Goal: Complete application form

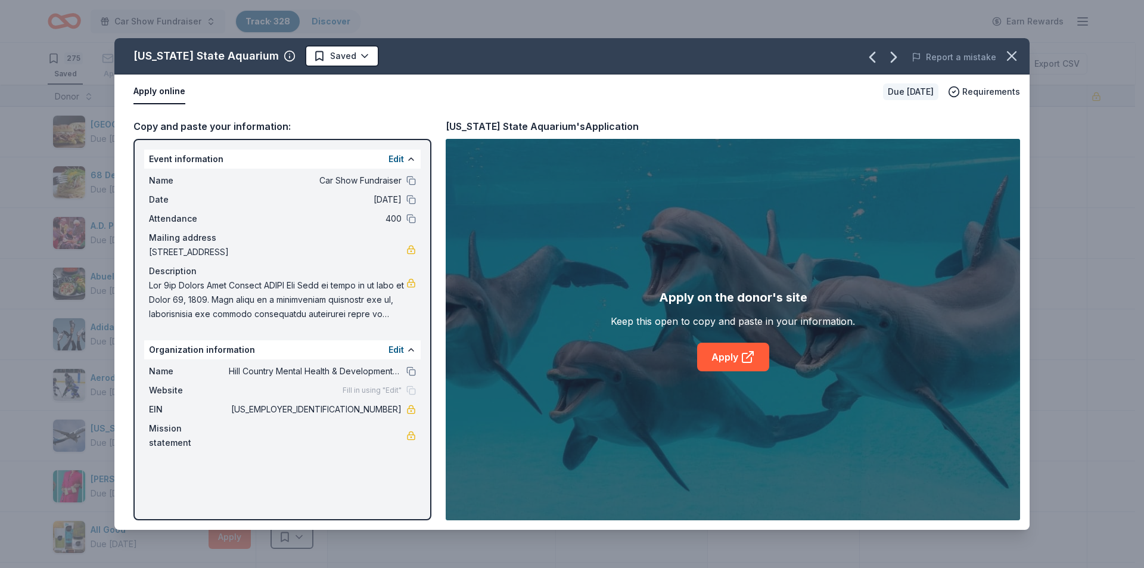
scroll to position [11878, 0]
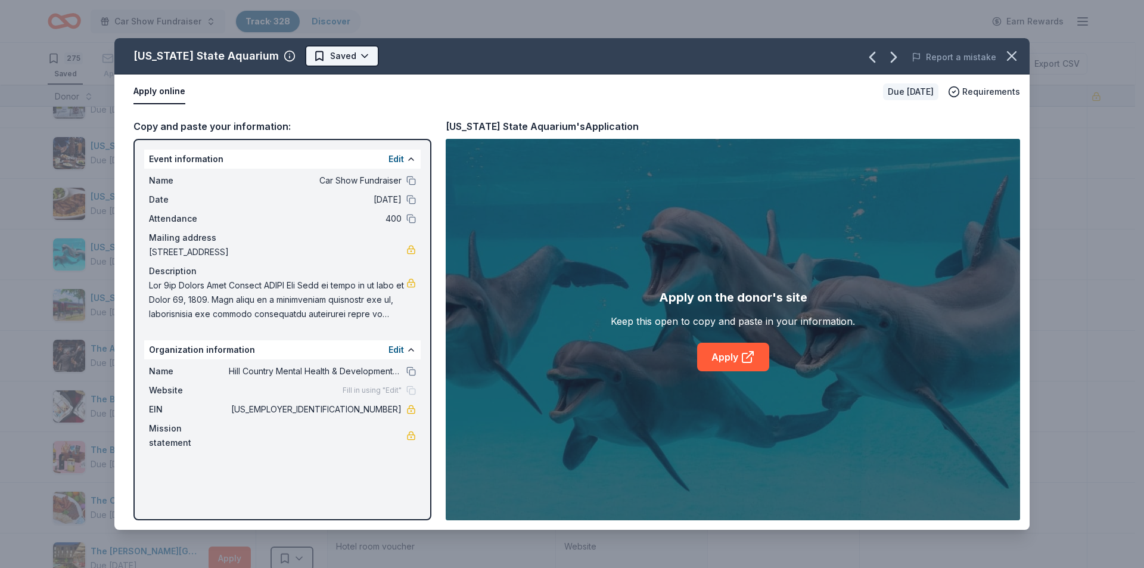
click at [311, 60] on html "Car Show Fundraiser Track · 328 Discover Earn Rewards 275 Saved 48 Applied 4 Ap…" at bounding box center [572, 284] width 1144 height 568
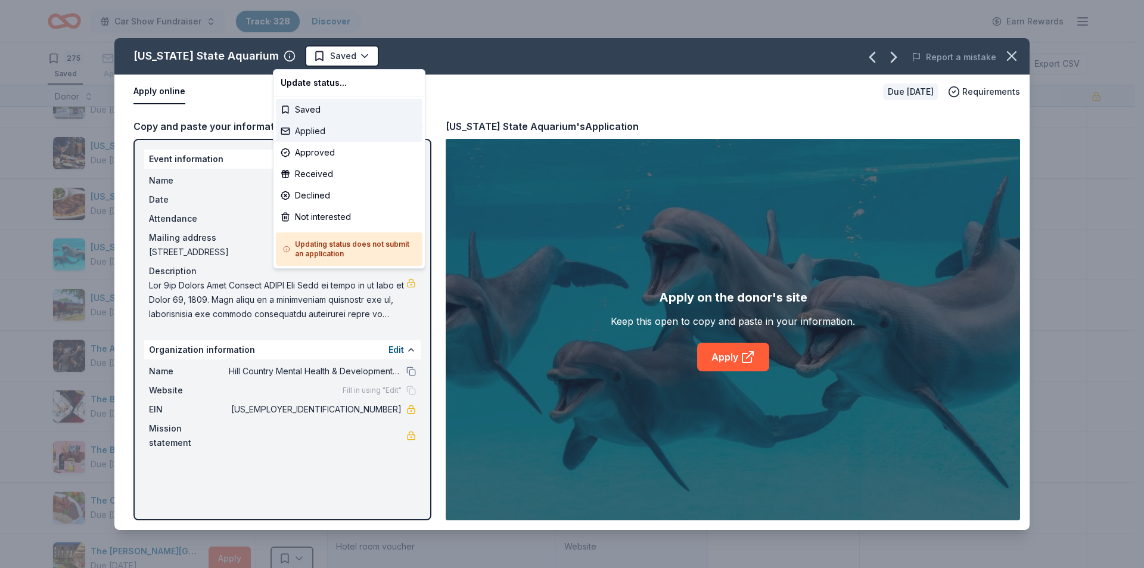
click at [312, 131] on div "Applied" at bounding box center [349, 130] width 147 height 21
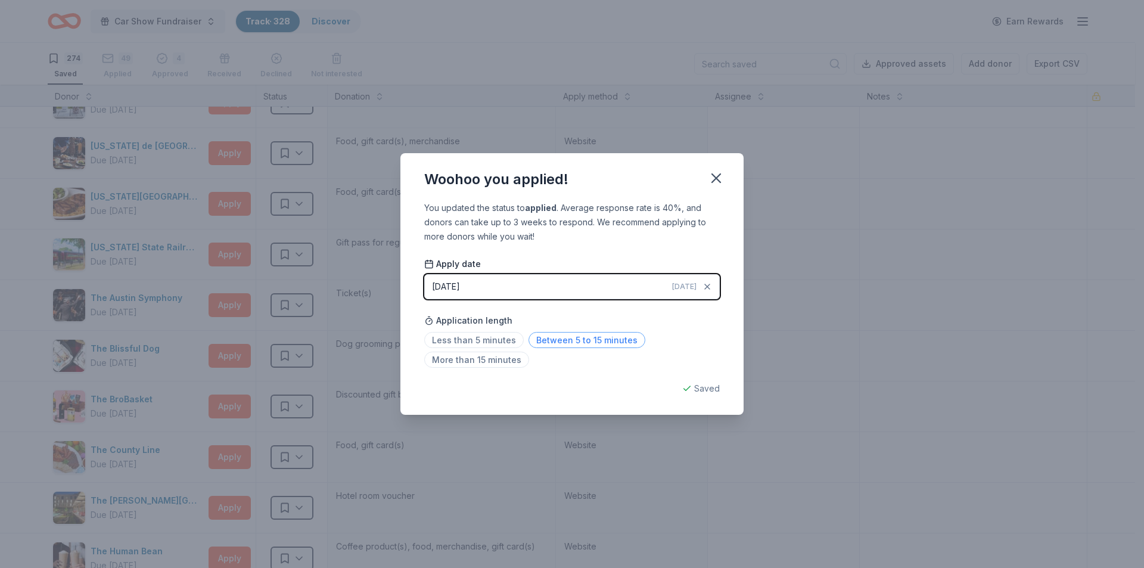
click at [567, 340] on span "Between 5 to 15 minutes" at bounding box center [587, 340] width 117 height 16
click at [714, 179] on icon "button" at bounding box center [716, 178] width 17 height 17
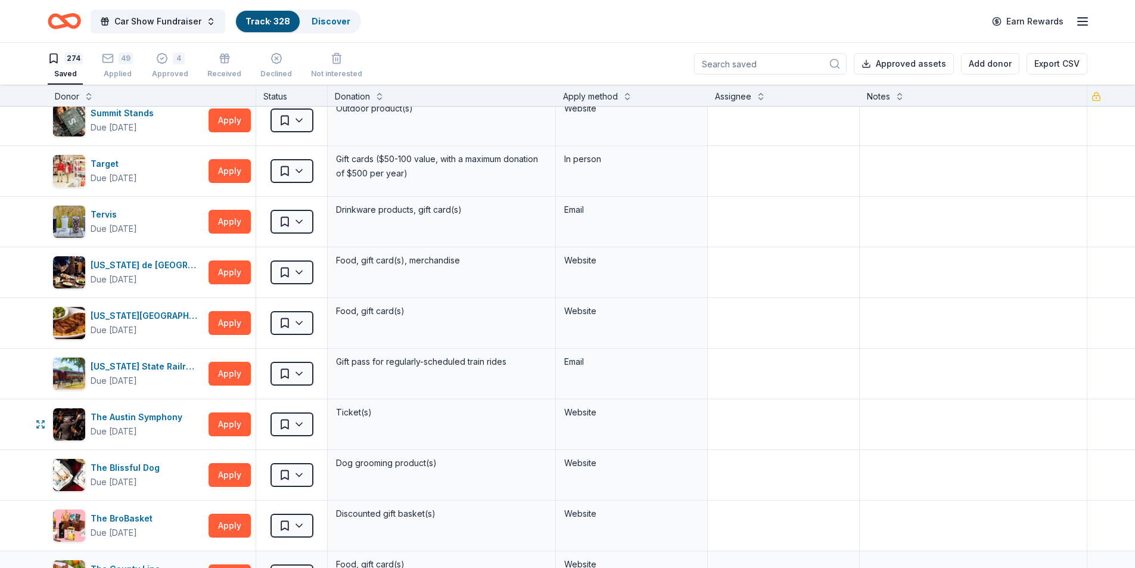
scroll to position [11699, 0]
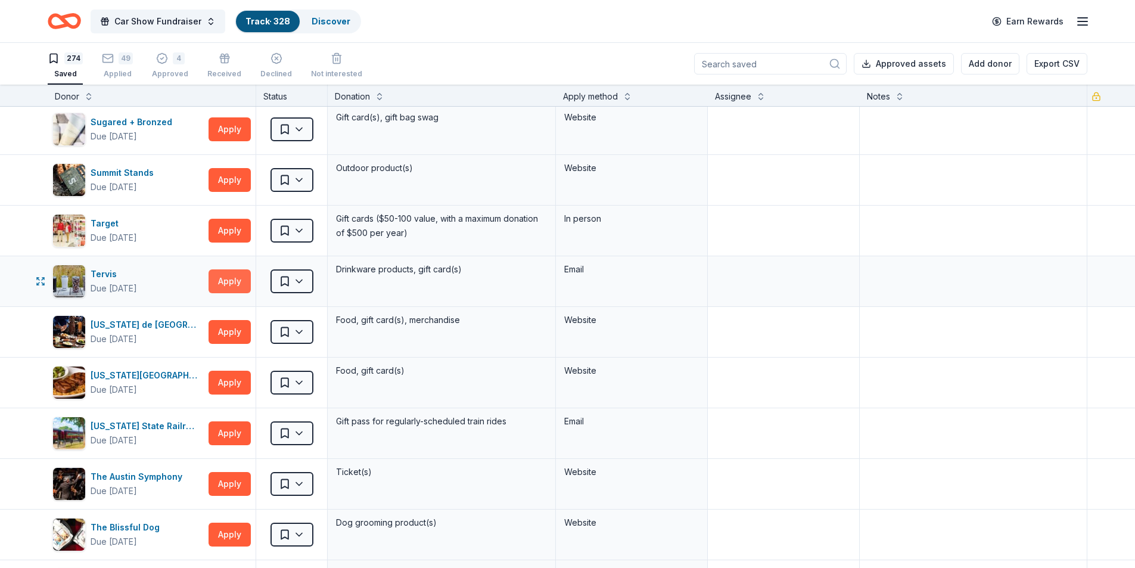
click at [237, 278] on button "Apply" at bounding box center [230, 281] width 42 height 24
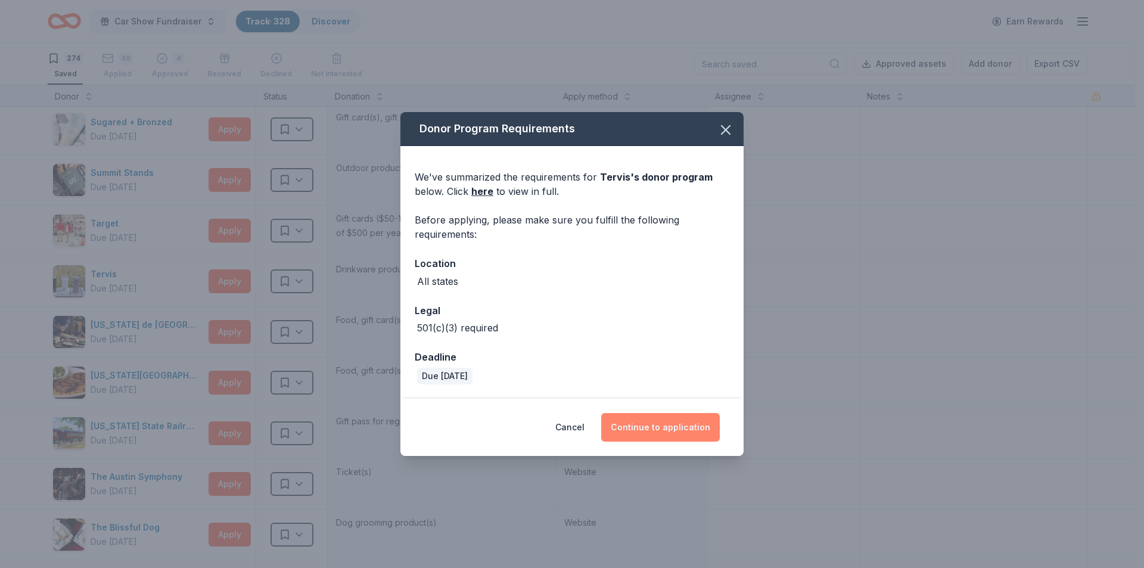
click at [648, 419] on button "Continue to application" at bounding box center [660, 427] width 119 height 29
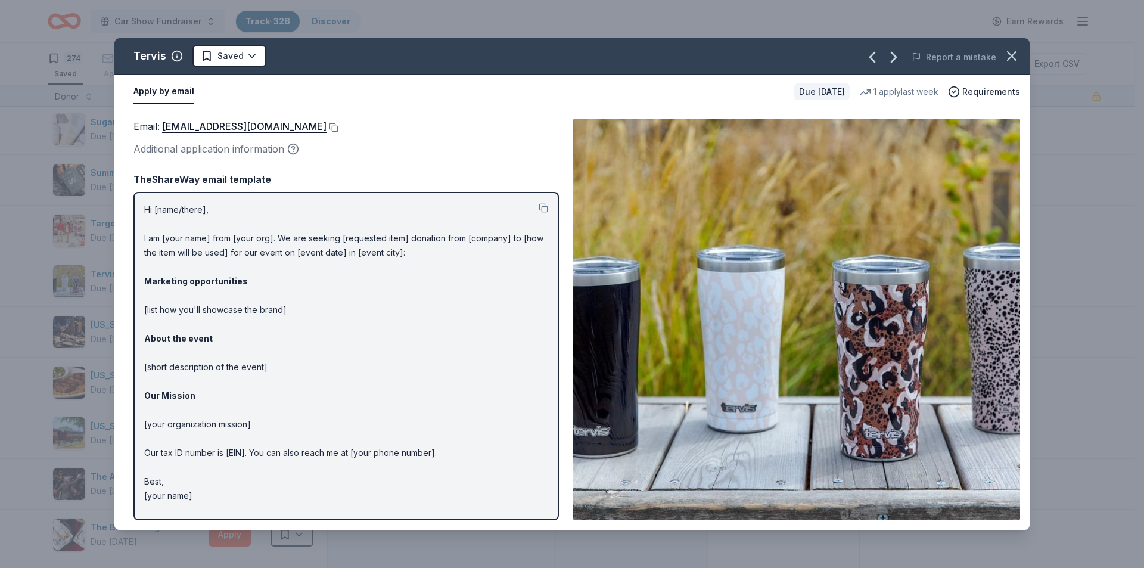
click at [1019, 52] on icon "button" at bounding box center [1011, 56] width 17 height 17
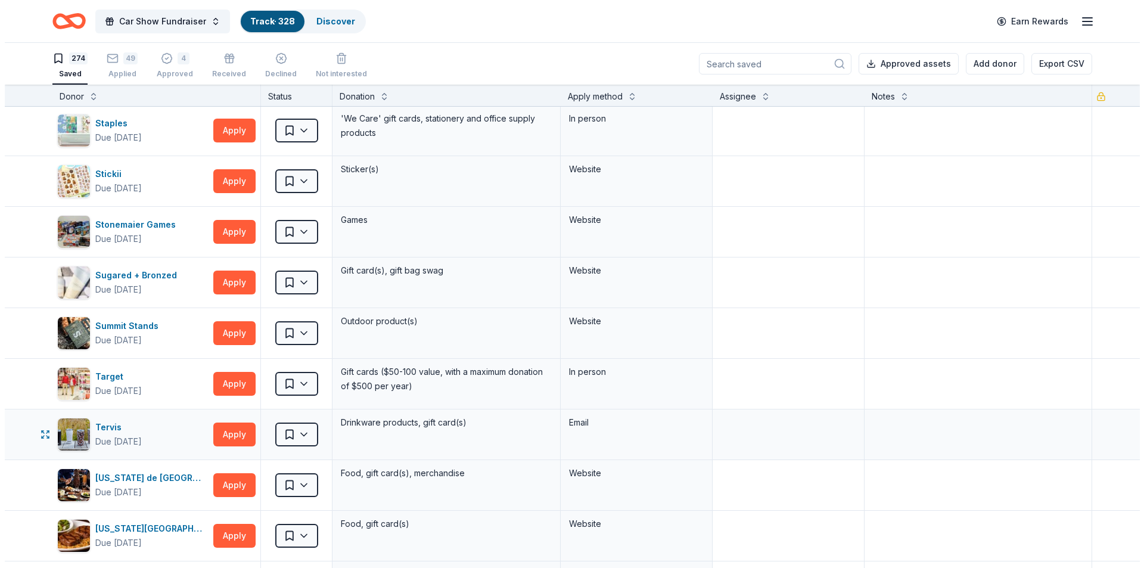
scroll to position [11520, 0]
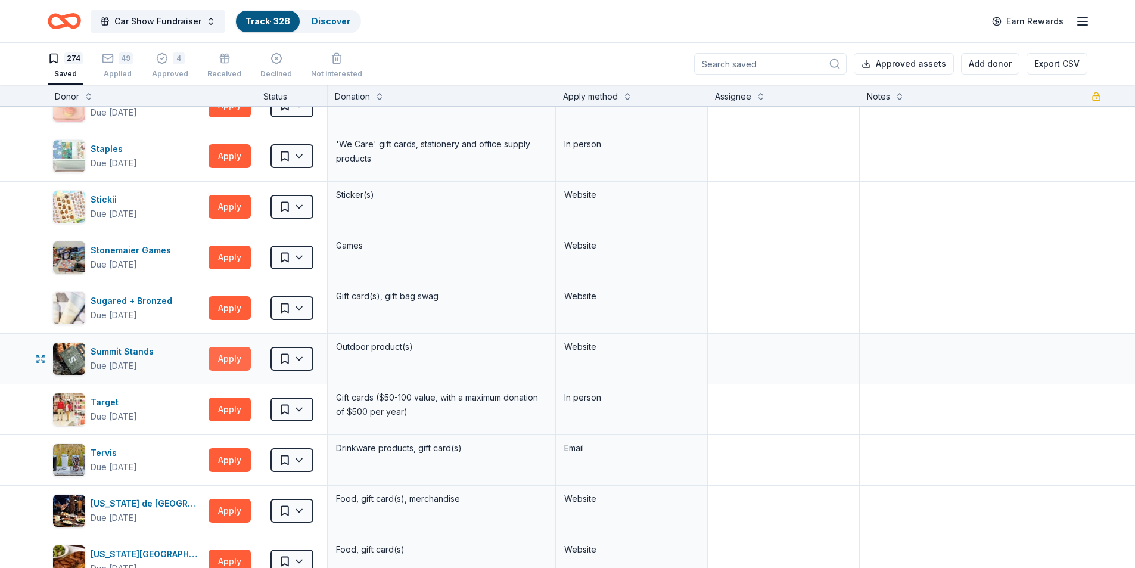
click at [236, 362] on button "Apply" at bounding box center [230, 359] width 42 height 24
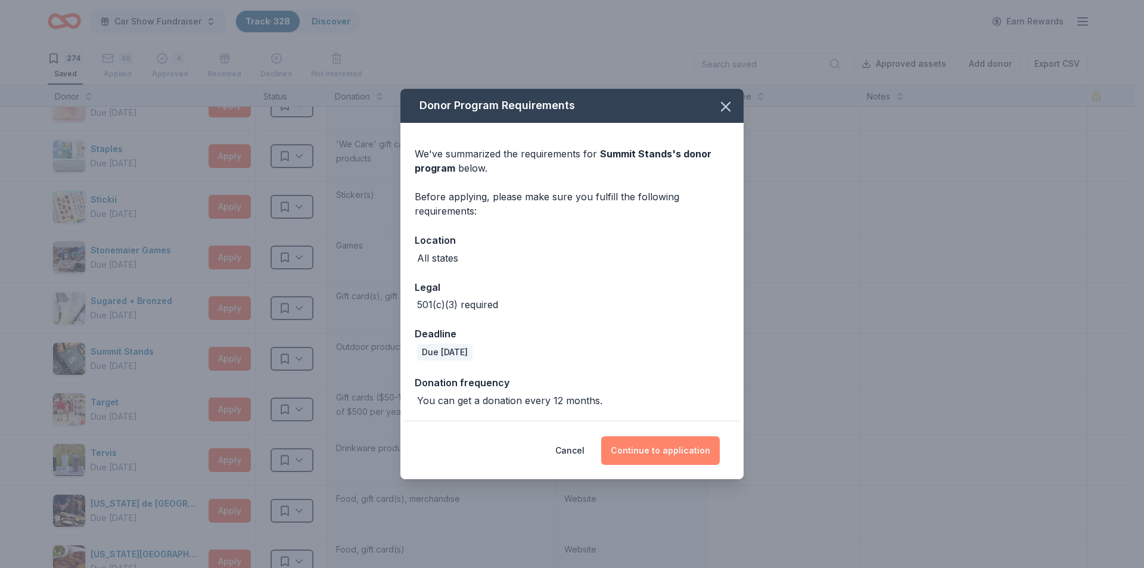
click at [675, 450] on button "Continue to application" at bounding box center [660, 450] width 119 height 29
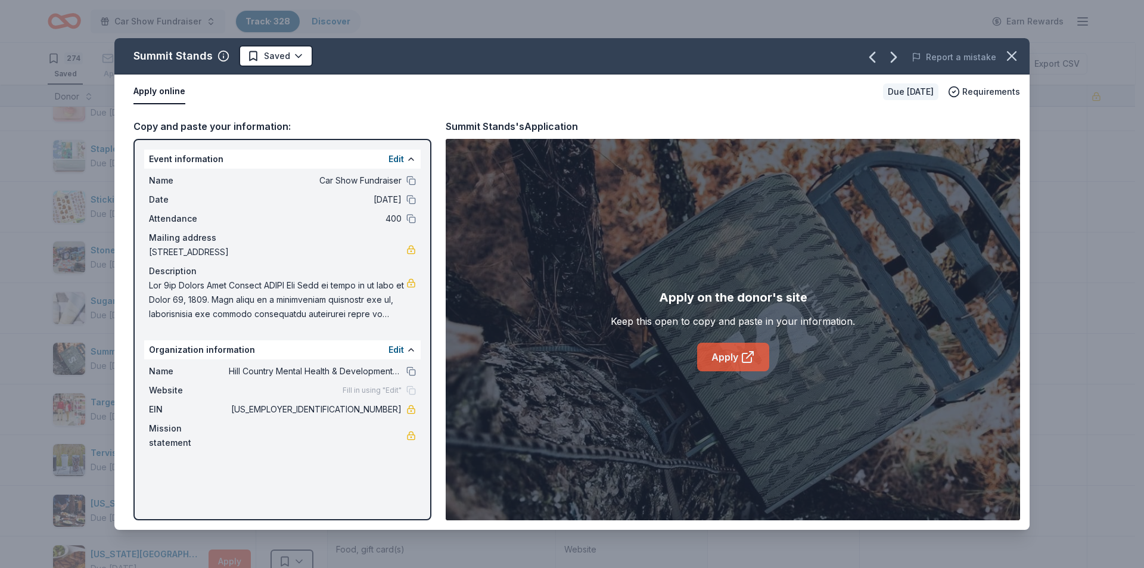
click at [732, 353] on link "Apply" at bounding box center [733, 357] width 72 height 29
click at [293, 57] on html "Car Show Fundraiser Track · 328 Discover Earn Rewards 274 Saved 49 Applied 4 Ap…" at bounding box center [572, 284] width 1144 height 568
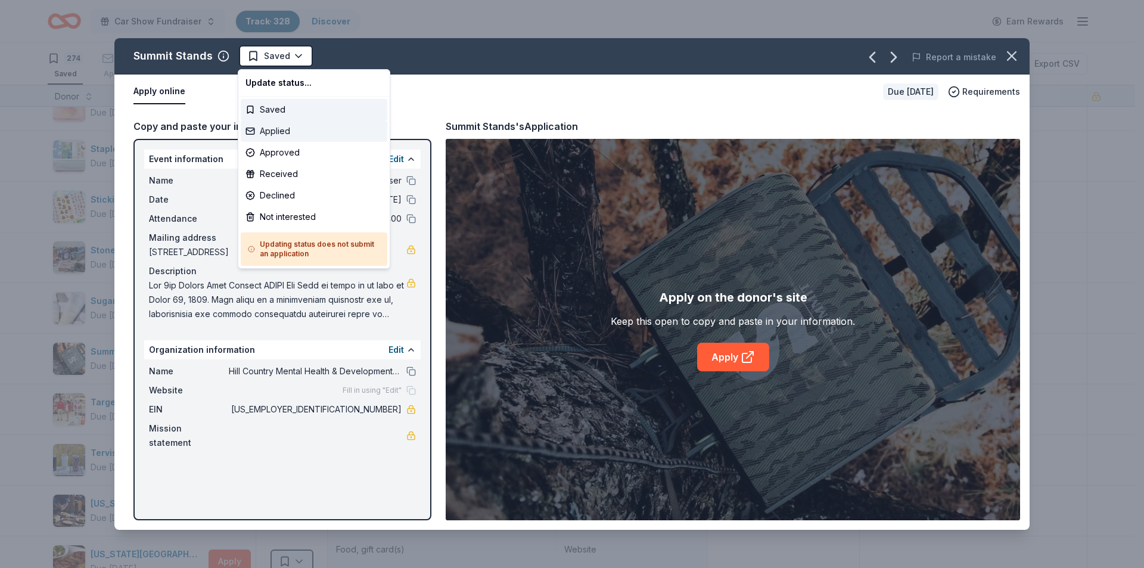
click at [280, 128] on div "Applied" at bounding box center [314, 130] width 147 height 21
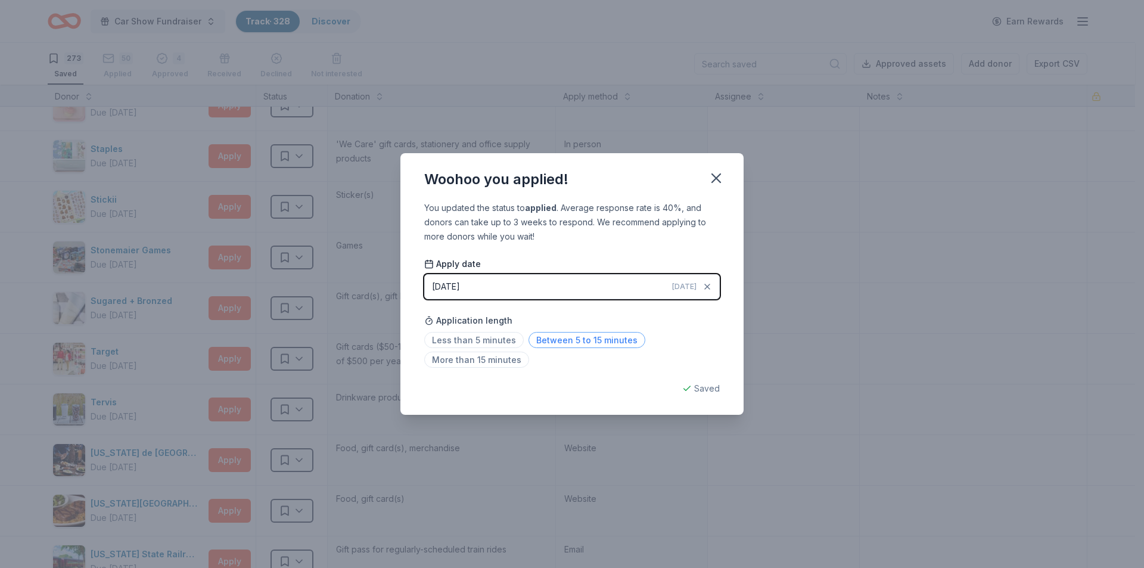
click at [565, 340] on span "Between 5 to 15 minutes" at bounding box center [587, 340] width 117 height 16
click at [716, 172] on icon "button" at bounding box center [716, 178] width 17 height 17
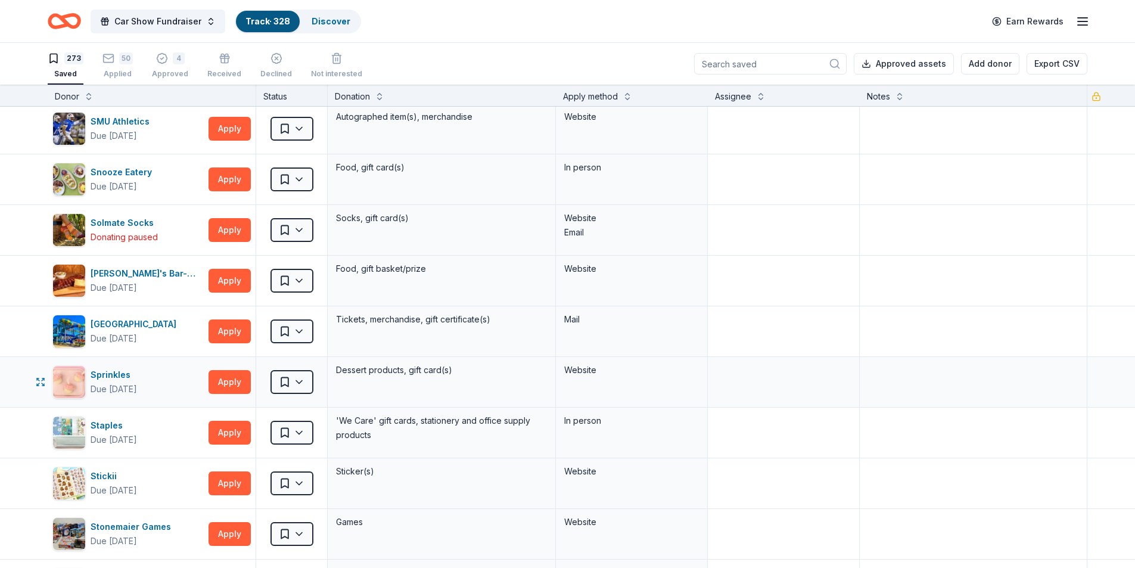
scroll to position [11222, 0]
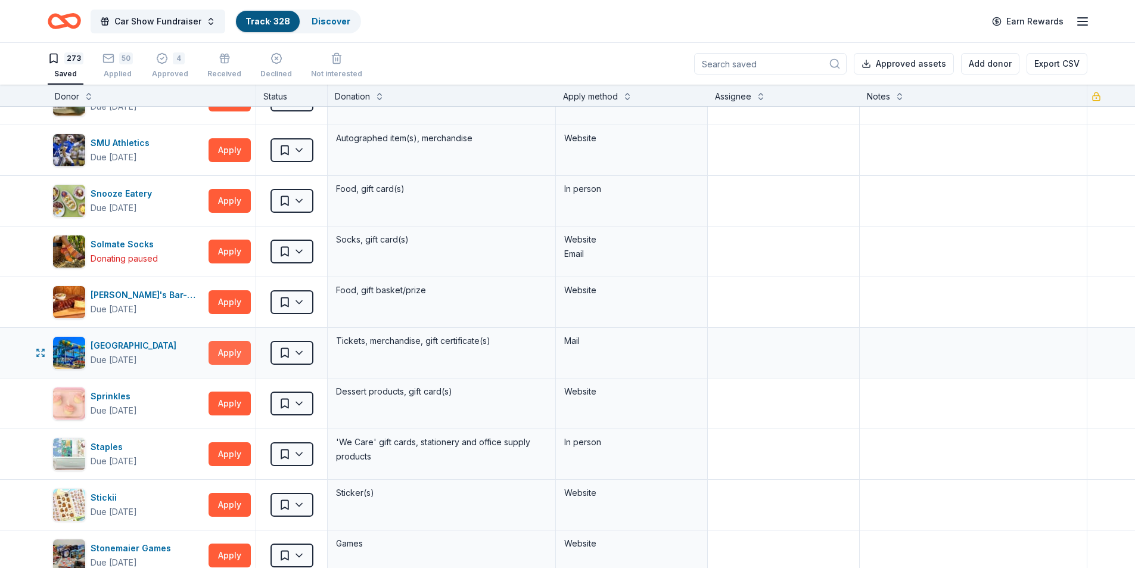
click at [230, 351] on button "Apply" at bounding box center [230, 353] width 42 height 24
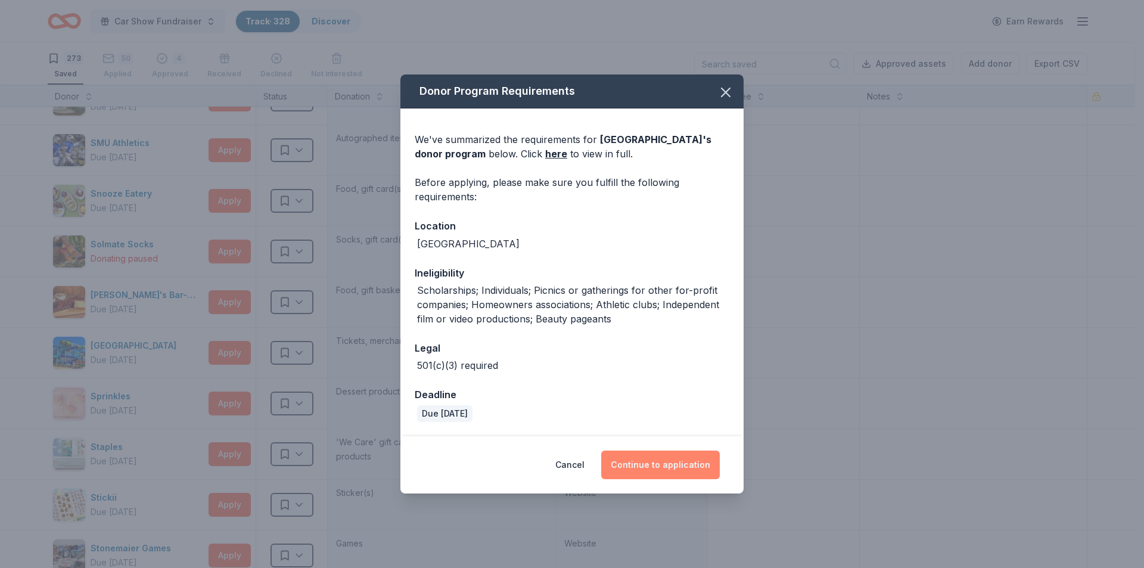
click at [657, 465] on button "Continue to application" at bounding box center [660, 464] width 119 height 29
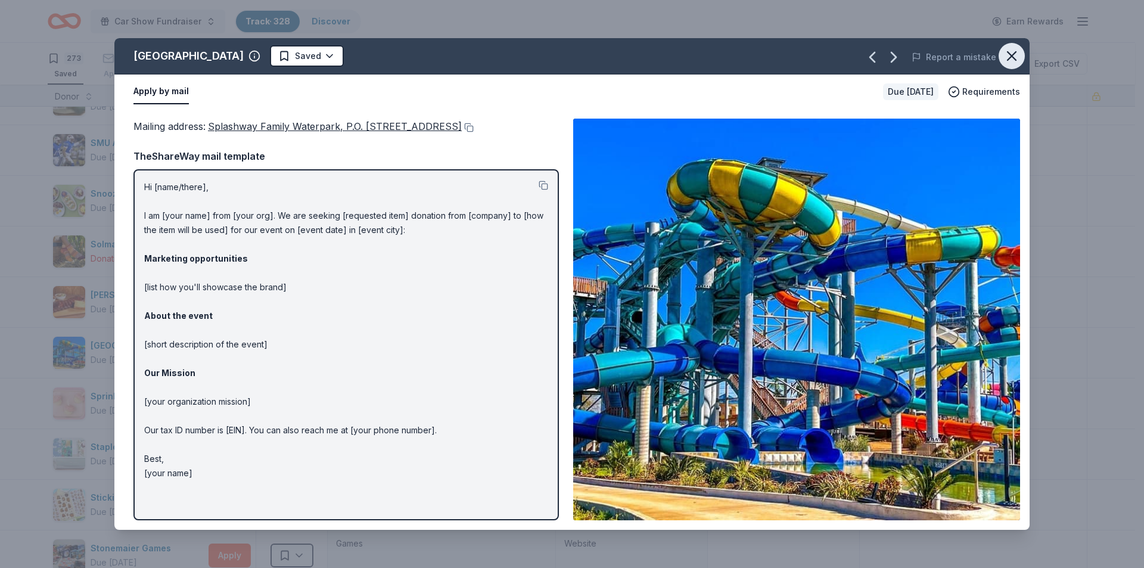
click at [1014, 56] on icon "button" at bounding box center [1011, 56] width 17 height 17
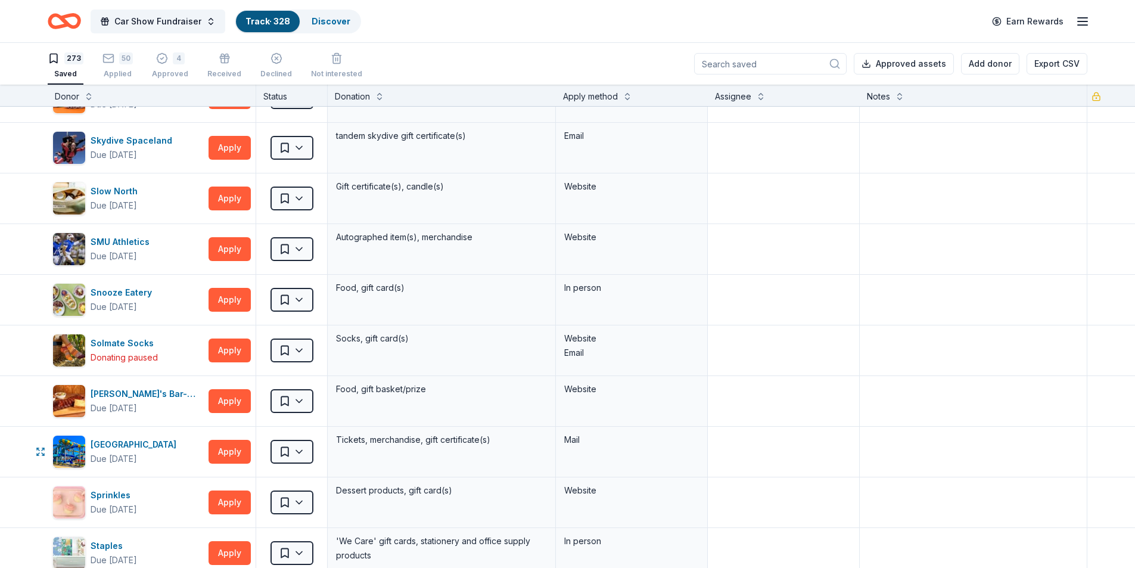
scroll to position [11103, 0]
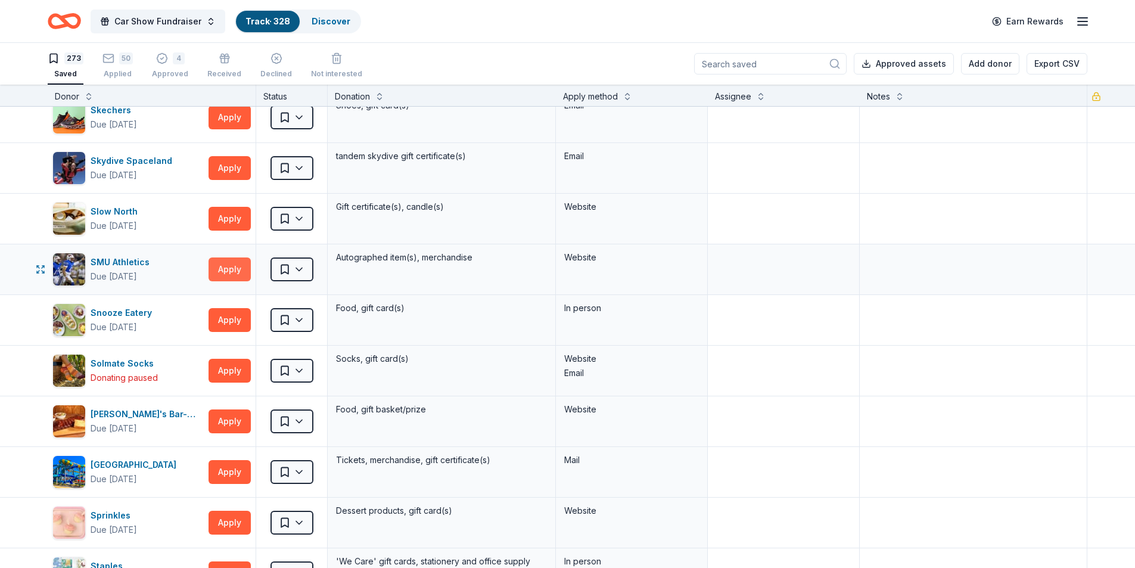
click at [223, 266] on button "Apply" at bounding box center [230, 269] width 42 height 24
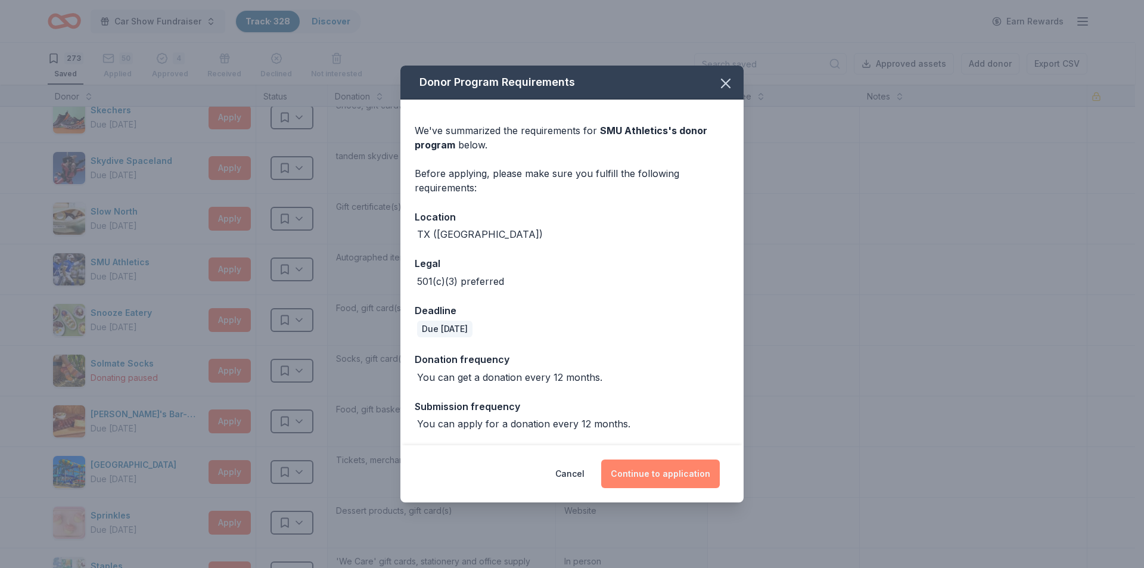
click at [652, 468] on button "Continue to application" at bounding box center [660, 473] width 119 height 29
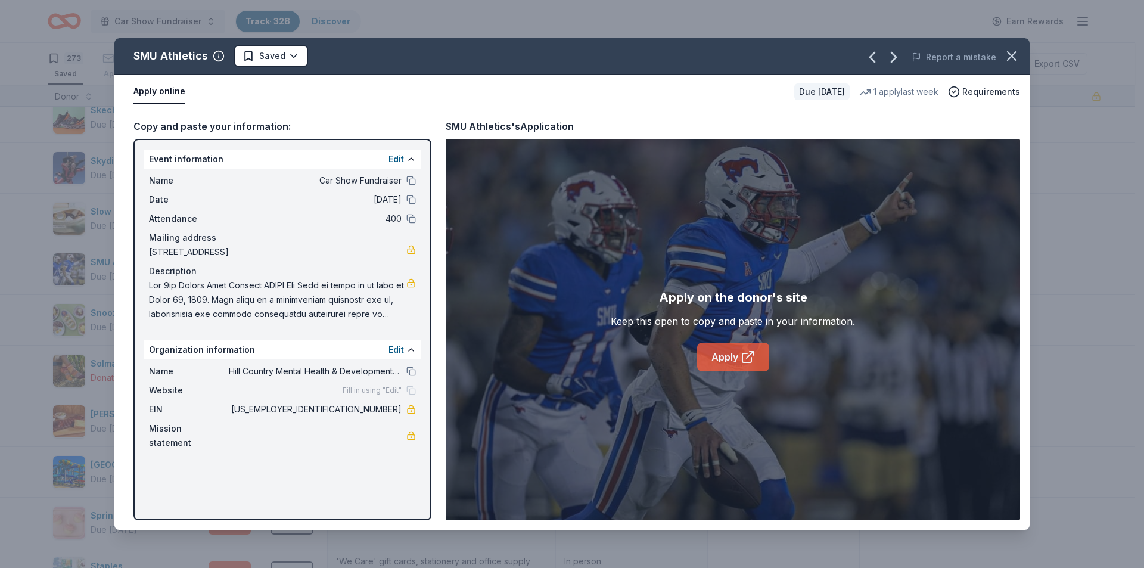
click at [719, 355] on link "Apply" at bounding box center [733, 357] width 72 height 29
click at [279, 55] on html "Car Show Fundraiser Track · 328 Discover Earn Rewards 273 Saved 50 Applied 4 Ap…" at bounding box center [572, 284] width 1144 height 568
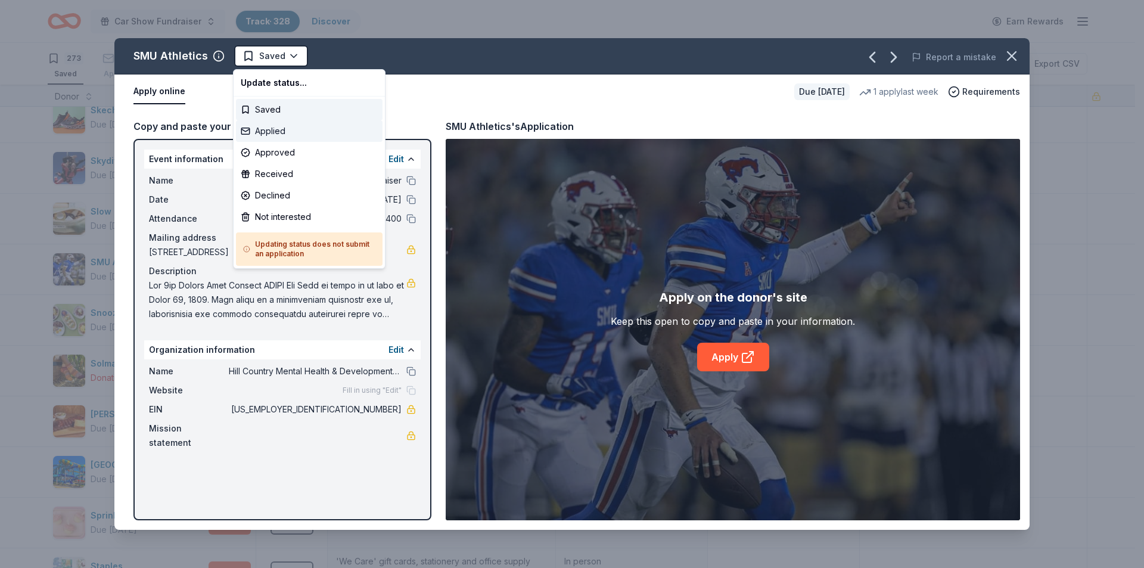
drag, startPoint x: 279, startPoint y: 107, endPoint x: 279, endPoint y: 131, distance: 24.4
click at [279, 131] on div "Update status... Saved Applied Approved Received Declined Not interested Updati…" at bounding box center [309, 169] width 153 height 200
click at [279, 131] on div "Applied" at bounding box center [309, 130] width 147 height 21
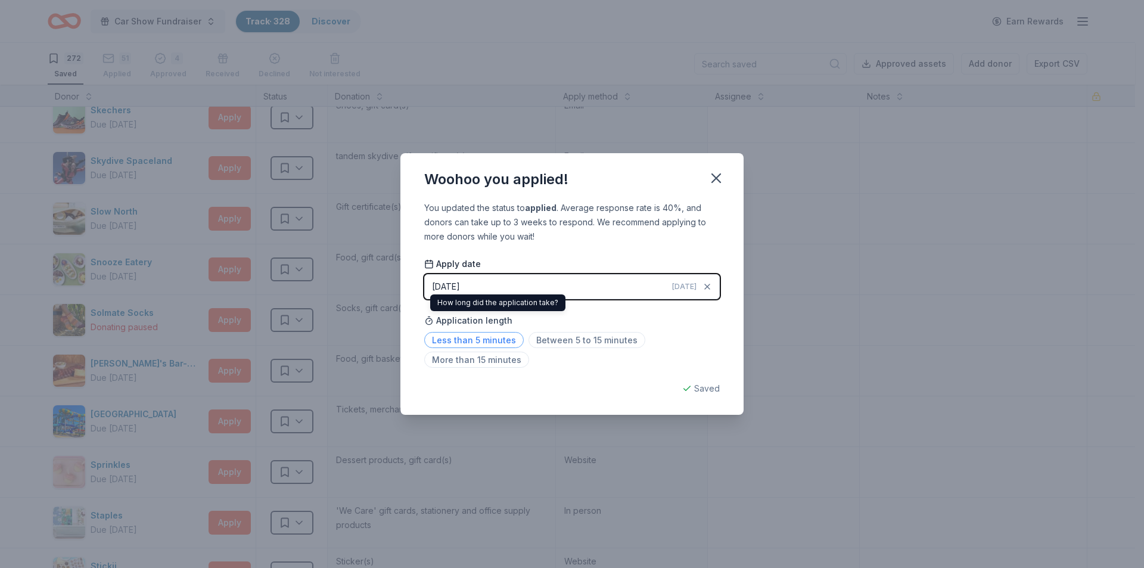
click at [474, 341] on span "Less than 5 minutes" at bounding box center [474, 340] width 100 height 16
click at [713, 176] on icon "button" at bounding box center [716, 178] width 17 height 17
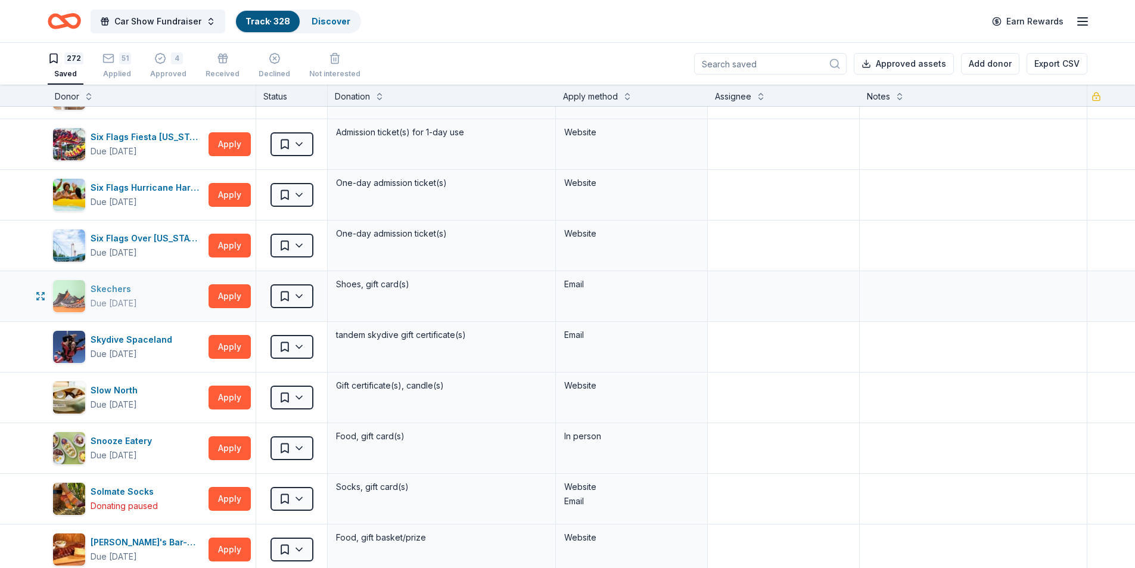
scroll to position [10865, 0]
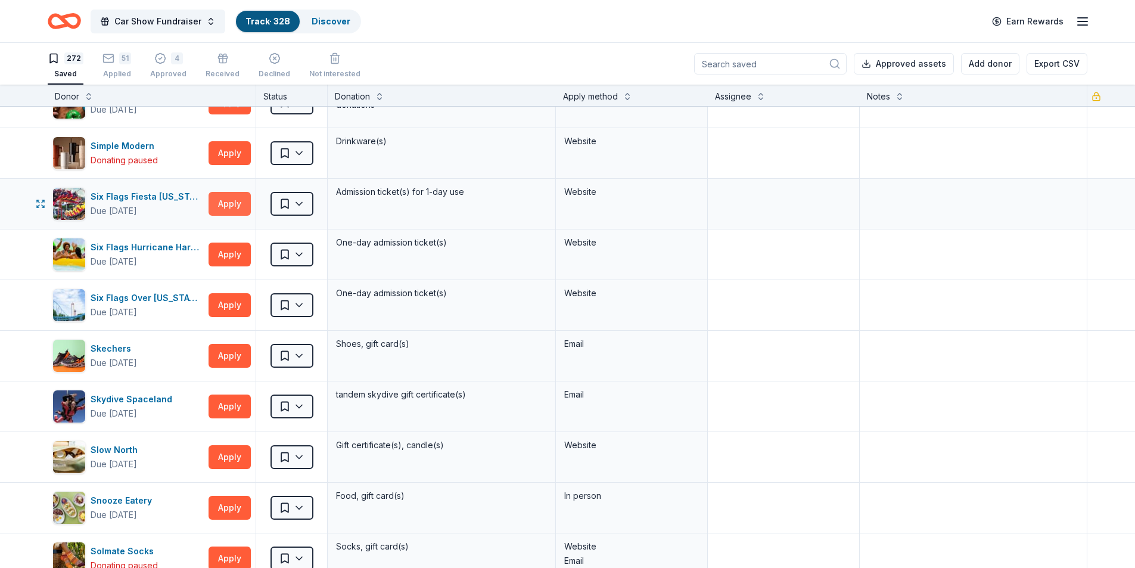
click at [230, 207] on button "Apply" at bounding box center [230, 204] width 42 height 24
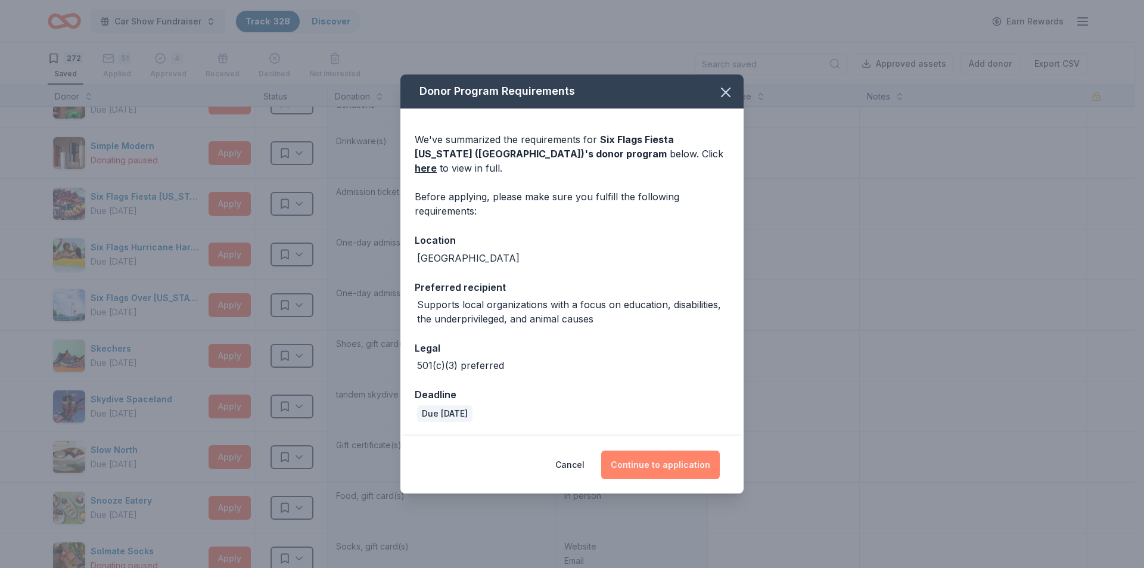
click at [651, 450] on button "Continue to application" at bounding box center [660, 464] width 119 height 29
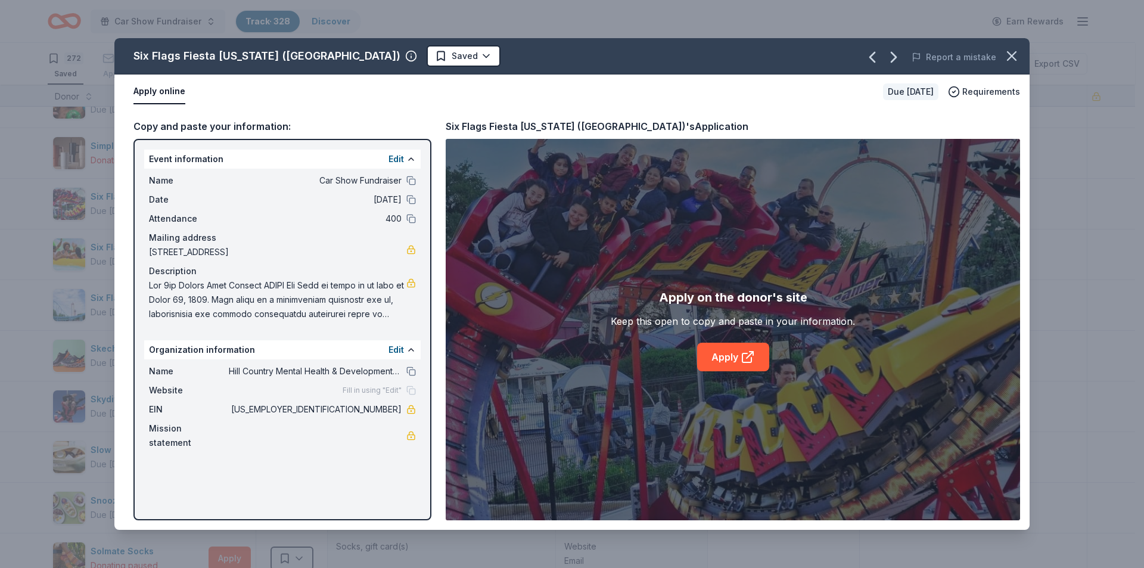
click at [716, 363] on link "Apply" at bounding box center [733, 357] width 72 height 29
click at [1015, 54] on icon "button" at bounding box center [1011, 56] width 17 height 17
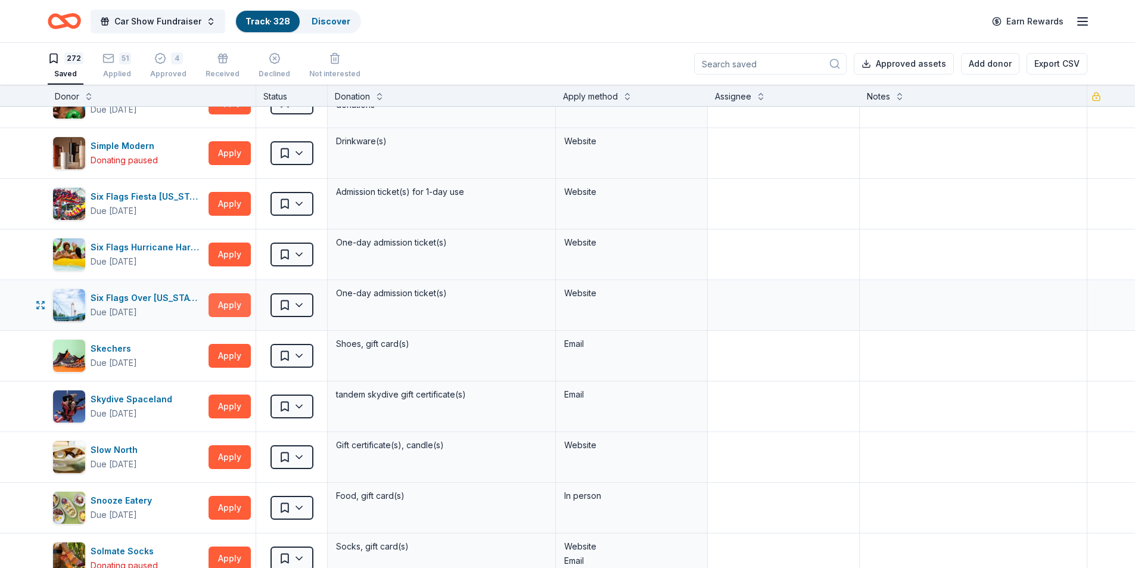
click at [223, 303] on button "Apply" at bounding box center [230, 305] width 42 height 24
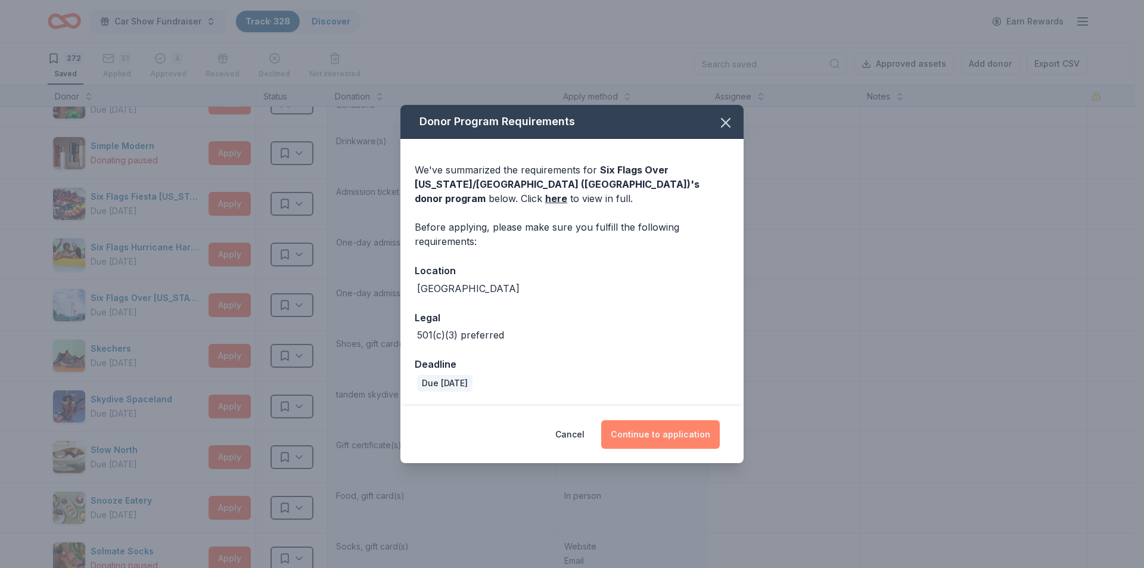
click at [639, 433] on button "Continue to application" at bounding box center [660, 434] width 119 height 29
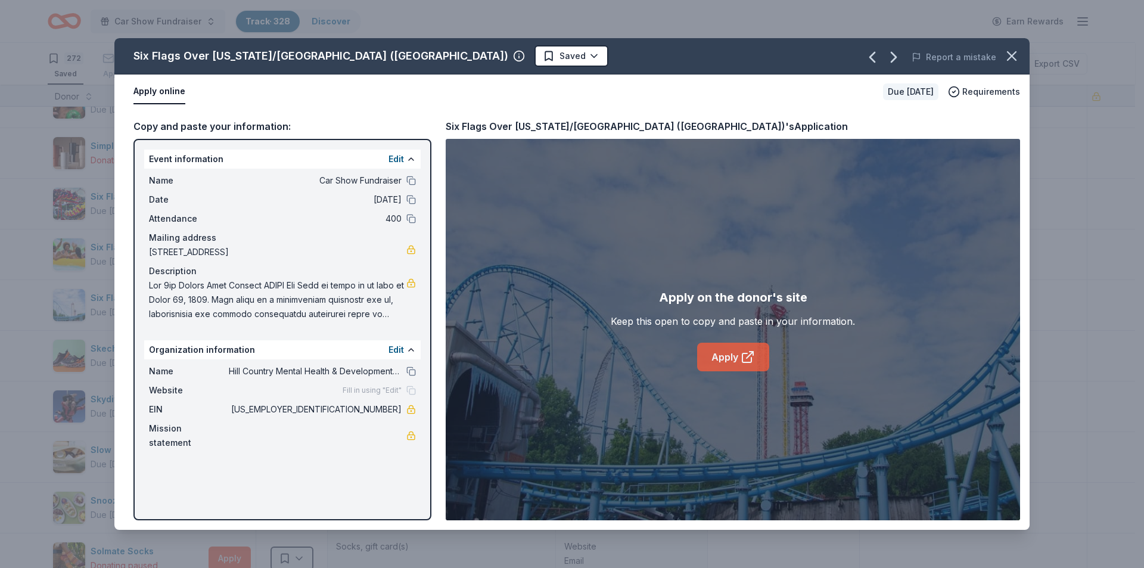
click at [722, 366] on link "Apply" at bounding box center [733, 357] width 72 height 29
click at [1021, 59] on button "button" at bounding box center [1012, 56] width 26 height 26
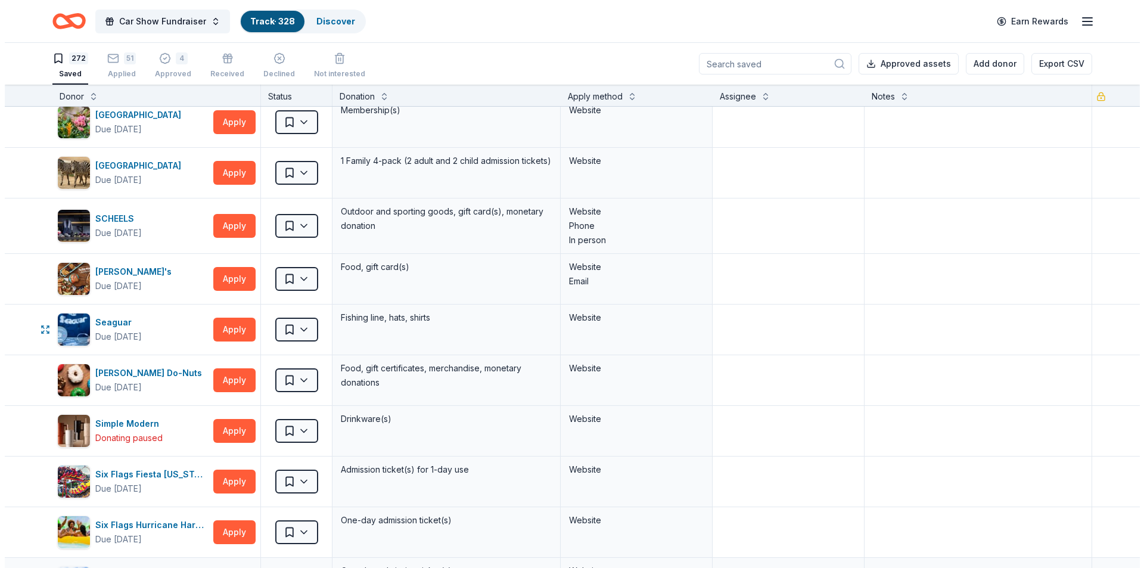
scroll to position [10567, 0]
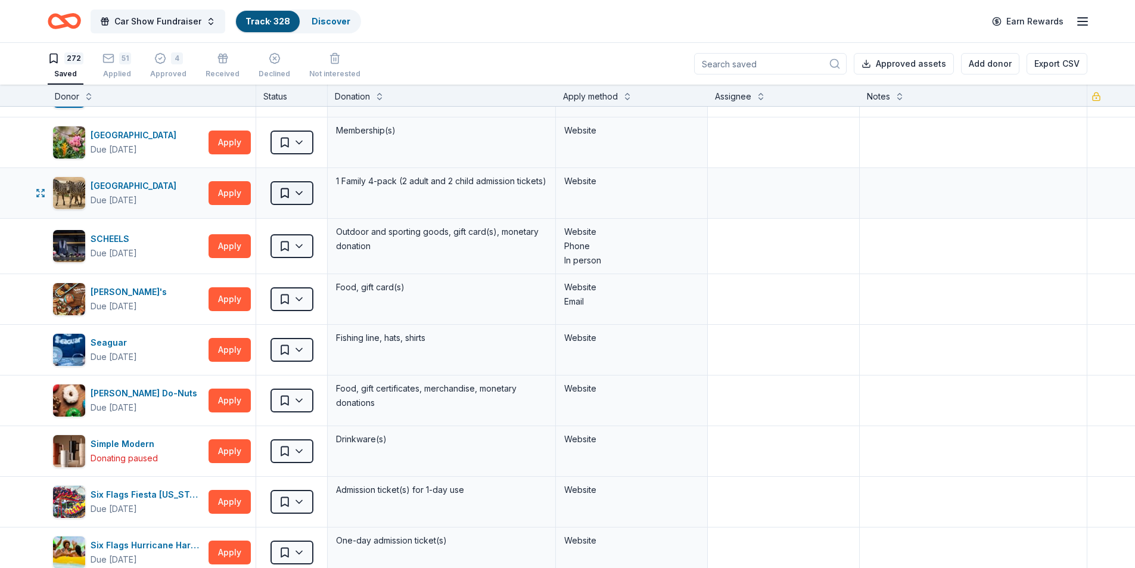
click at [292, 197] on html "Car Show Fundraiser Track · 328 Discover Earn Rewards 272 Saved 51 Applied 4 Ap…" at bounding box center [567, 284] width 1135 height 568
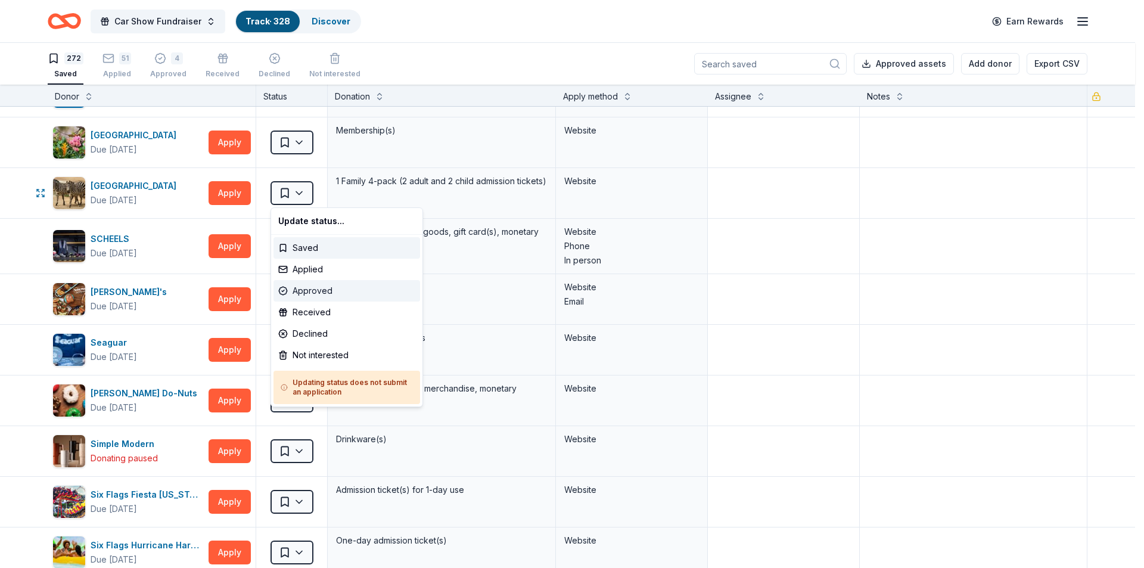
click at [315, 290] on div "Approved" at bounding box center [346, 290] width 147 height 21
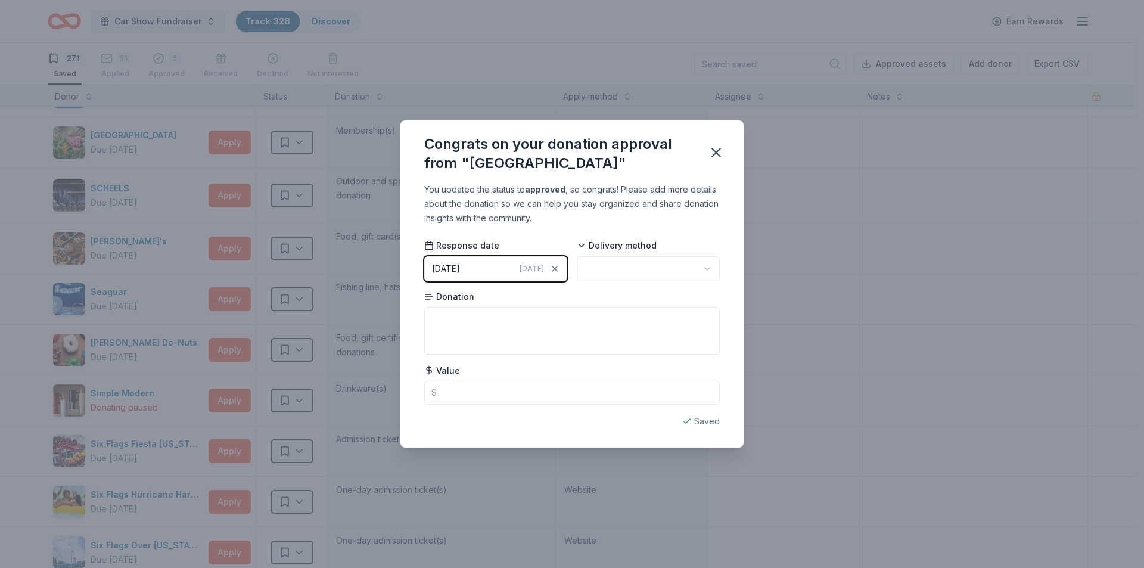
click at [602, 273] on html "Car Show Fundraiser Track · 328 Discover Earn Rewards 271 Saved 51 Applied 5 Ap…" at bounding box center [572, 284] width 1144 height 568
click at [716, 154] on icon "button" at bounding box center [716, 152] width 8 height 8
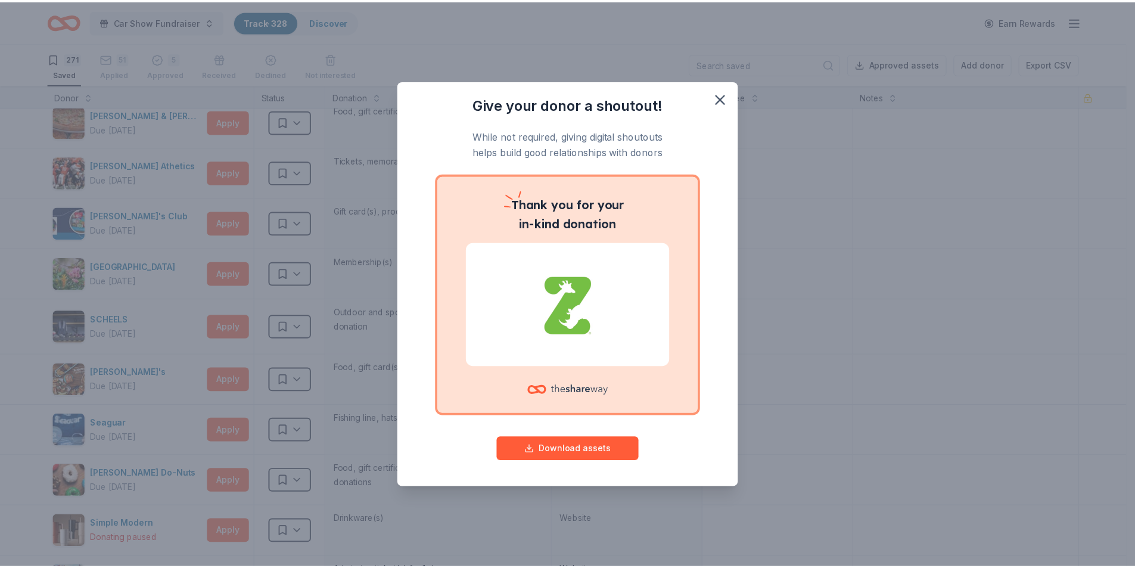
scroll to position [10388, 0]
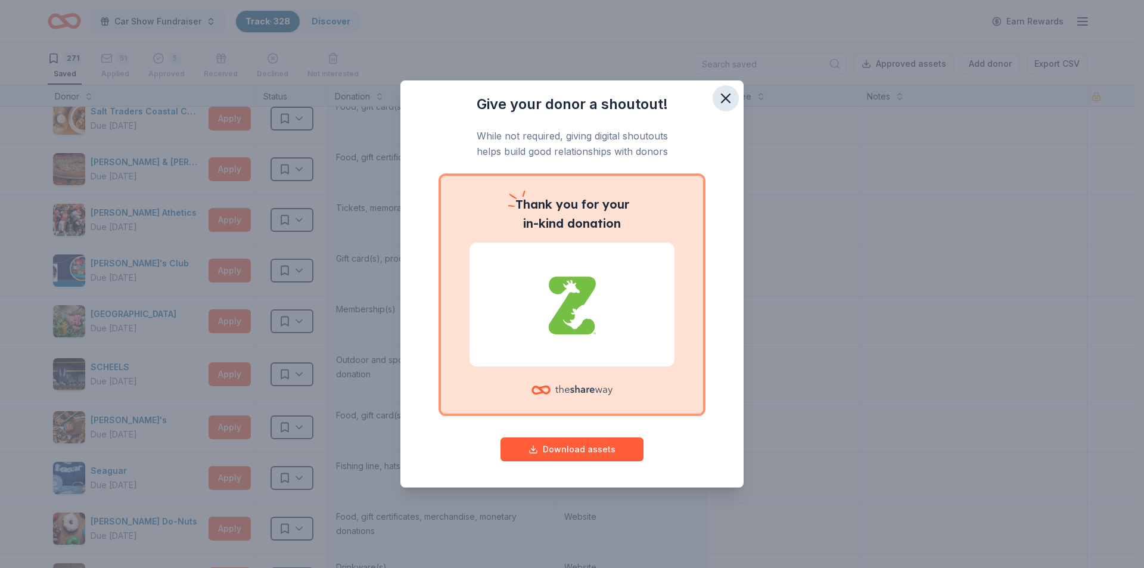
click at [729, 101] on icon "button" at bounding box center [726, 98] width 8 height 8
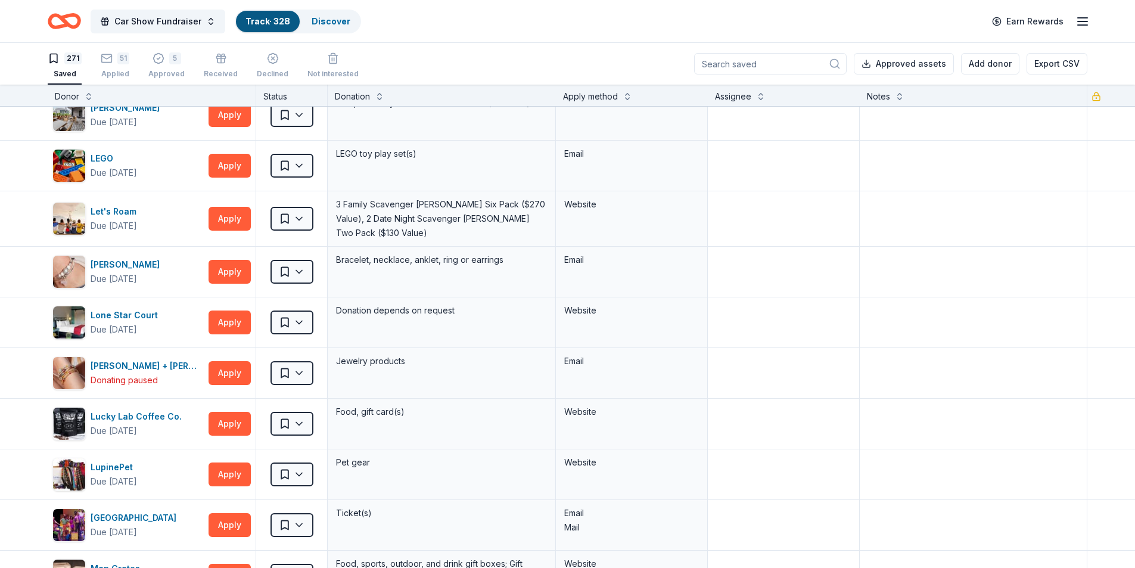
scroll to position [7528, 0]
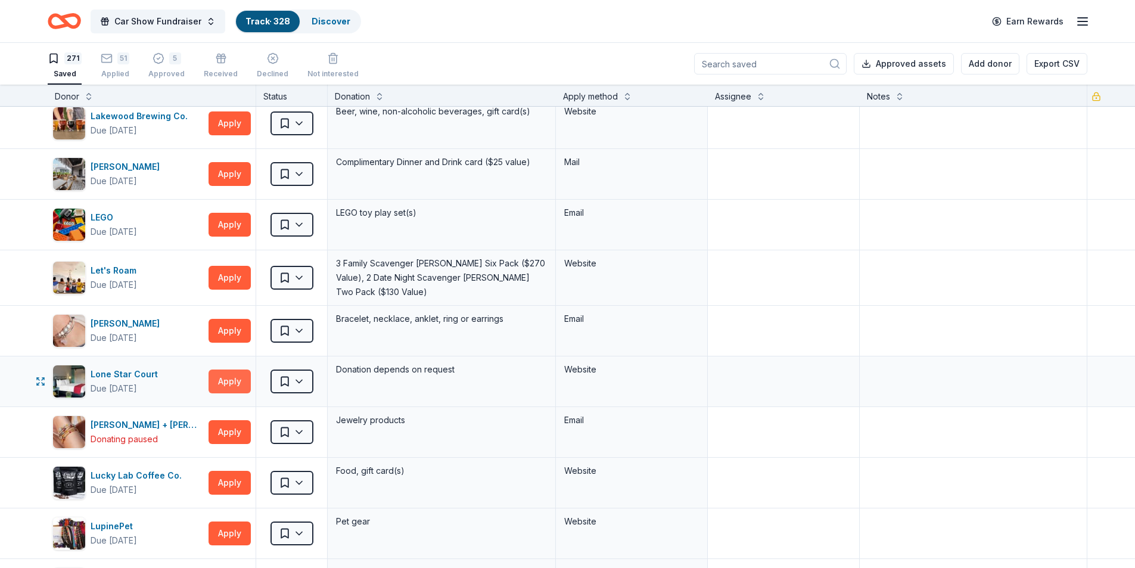
click at [223, 378] on button "Apply" at bounding box center [230, 381] width 42 height 24
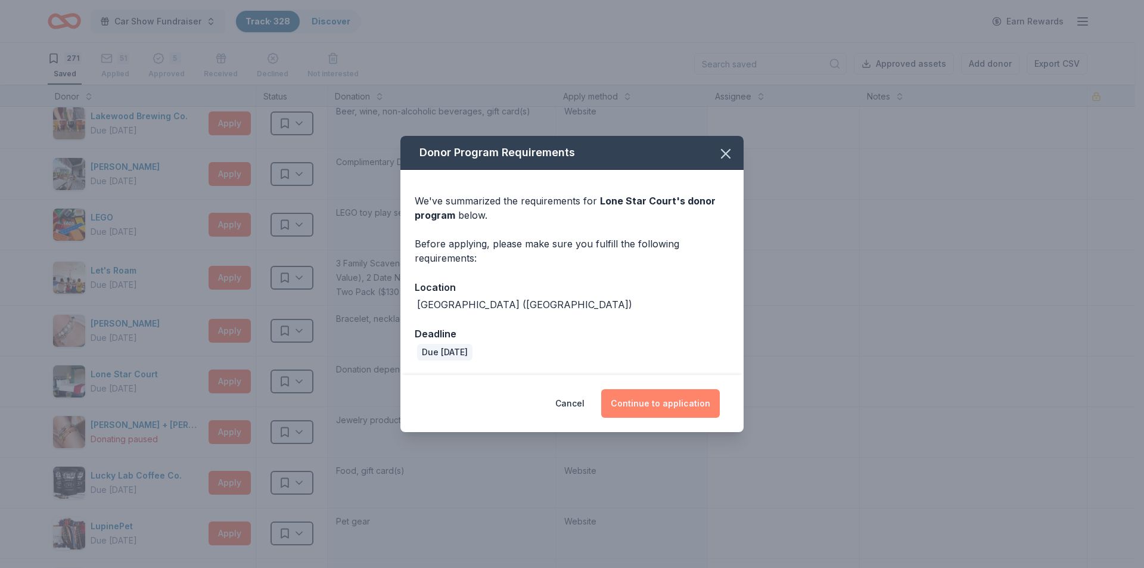
click at [671, 402] on button "Continue to application" at bounding box center [660, 403] width 119 height 29
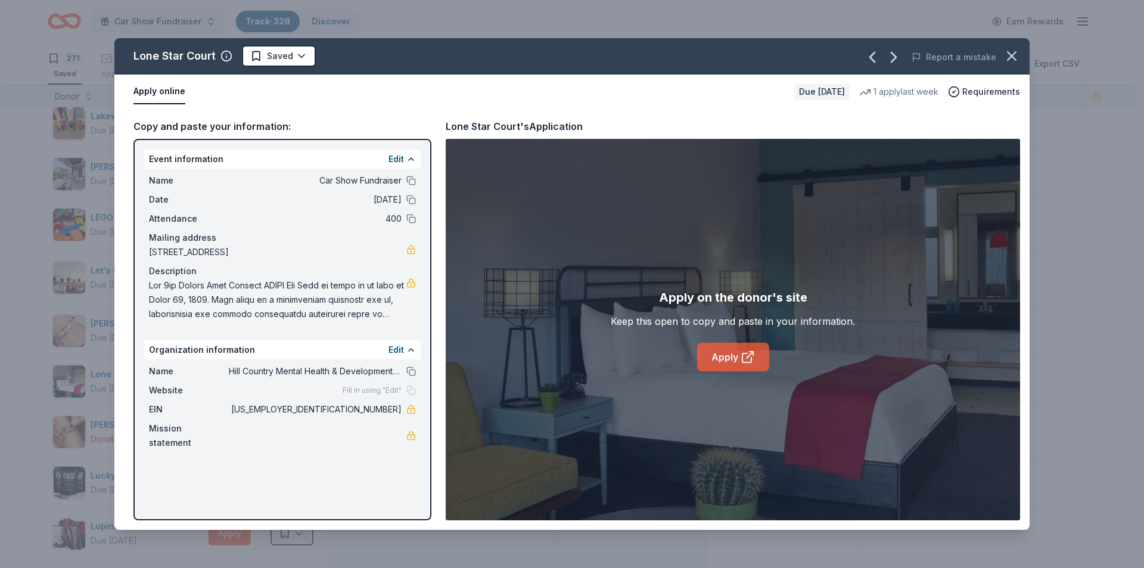
click at [729, 355] on link "Apply" at bounding box center [733, 357] width 72 height 29
click at [720, 356] on link "Apply" at bounding box center [733, 357] width 72 height 29
click at [294, 50] on html "Car Show Fundraiser Track · 328 Discover Earn Rewards 271 Saved 51 Applied 5 Ap…" at bounding box center [572, 284] width 1144 height 568
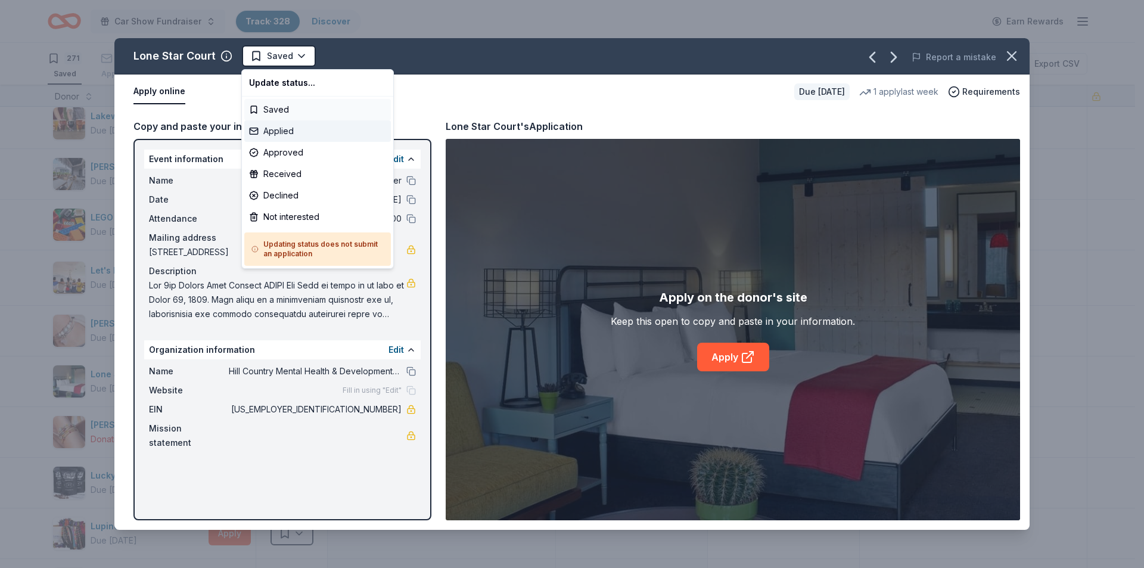
drag, startPoint x: 281, startPoint y: 129, endPoint x: 286, endPoint y: 115, distance: 15.1
click at [282, 129] on div "Applied" at bounding box center [317, 130] width 147 height 21
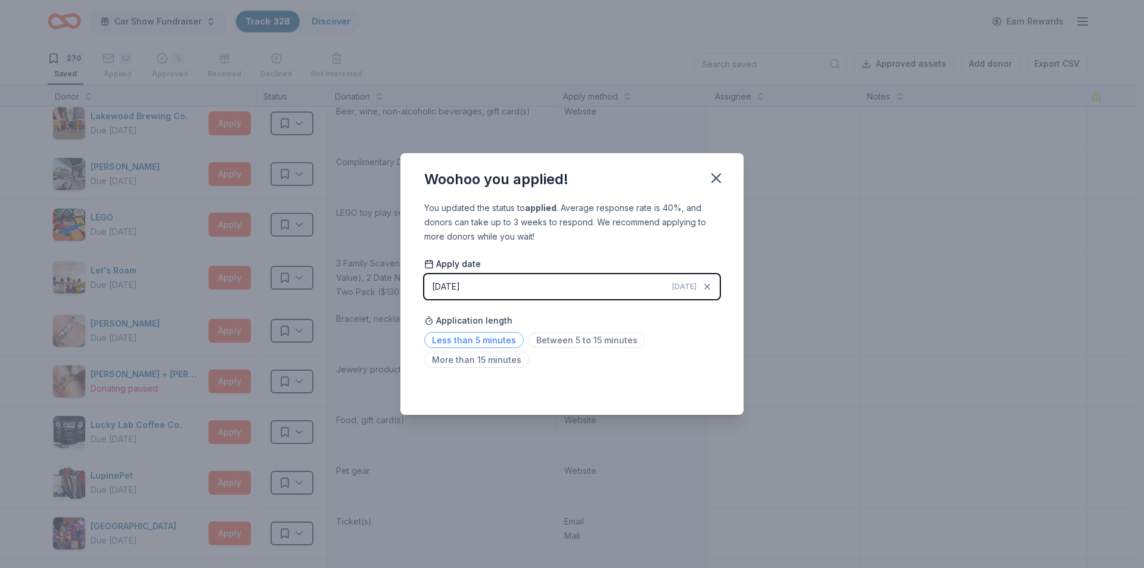
click at [483, 338] on span "Less than 5 minutes" at bounding box center [474, 340] width 100 height 16
click at [717, 174] on icon "button" at bounding box center [716, 178] width 17 height 17
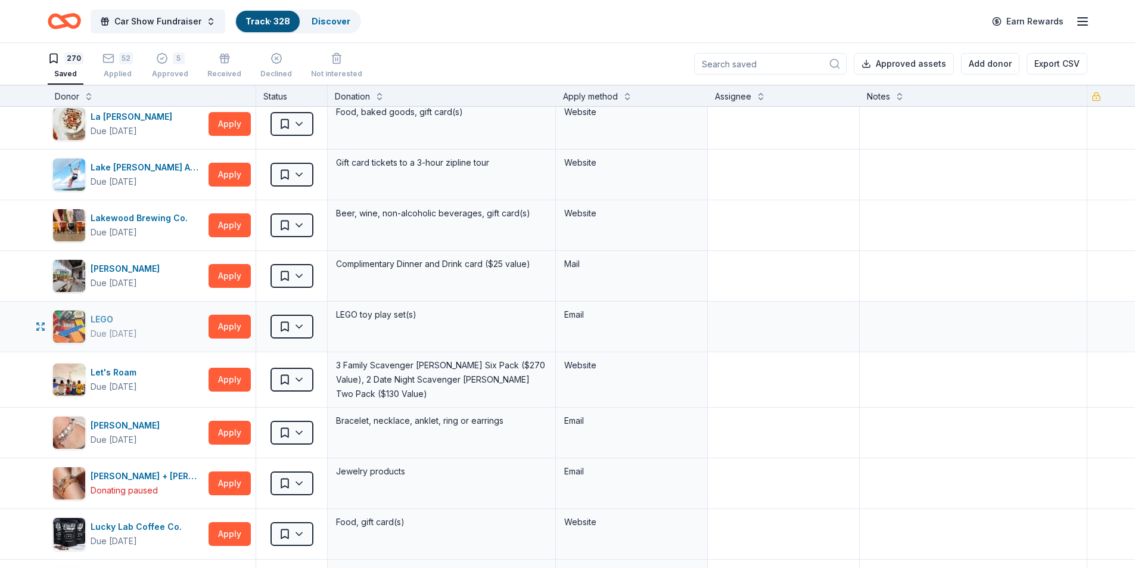
scroll to position [7409, 0]
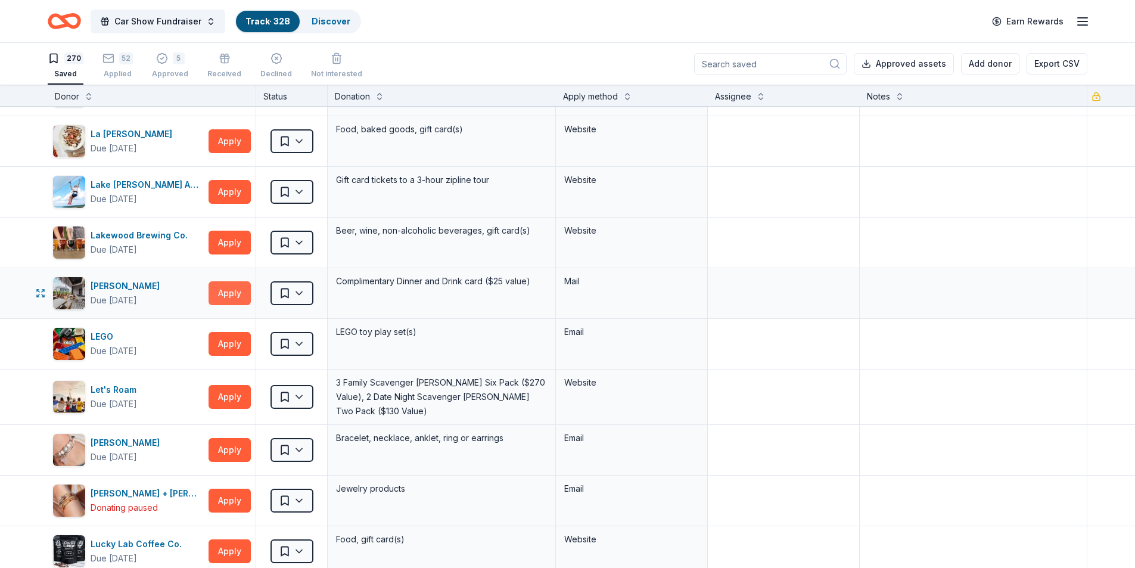
click at [225, 290] on button "Apply" at bounding box center [230, 293] width 42 height 24
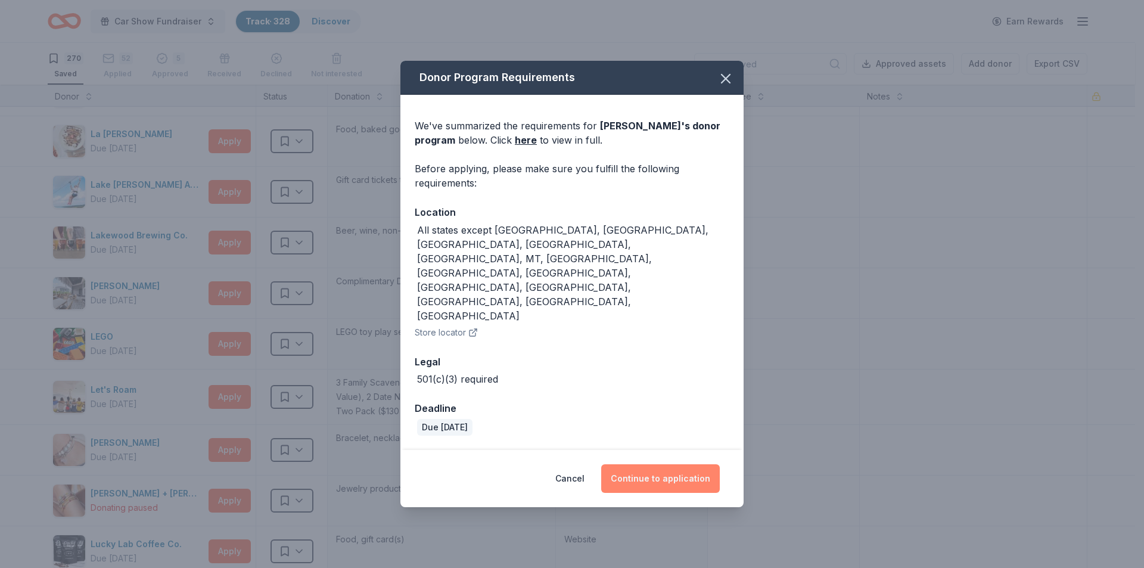
click at [656, 464] on button "Continue to application" at bounding box center [660, 478] width 119 height 29
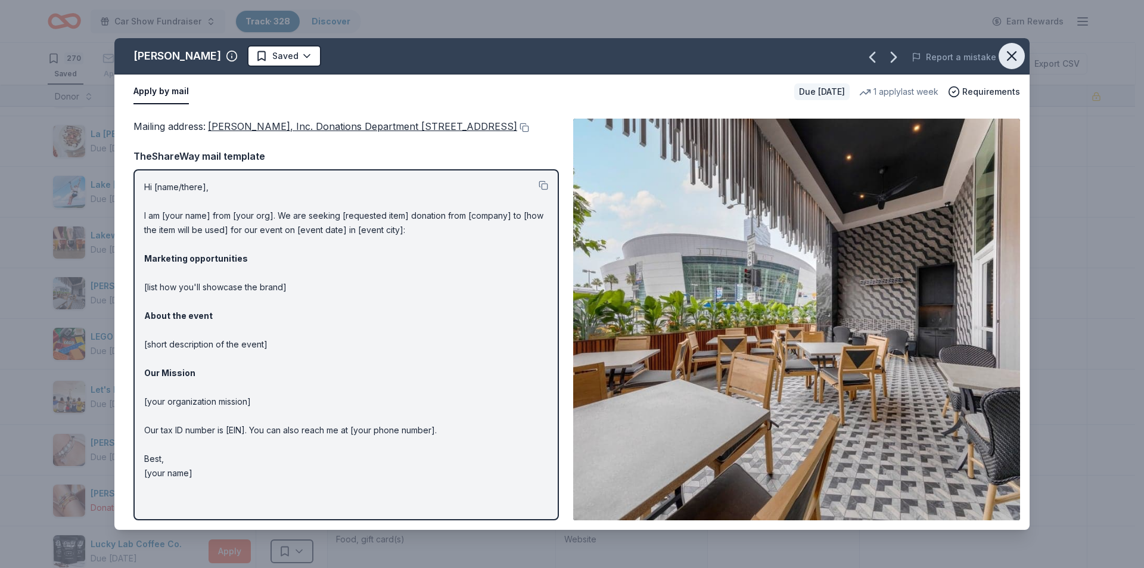
click at [1013, 54] on icon "button" at bounding box center [1012, 56] width 8 height 8
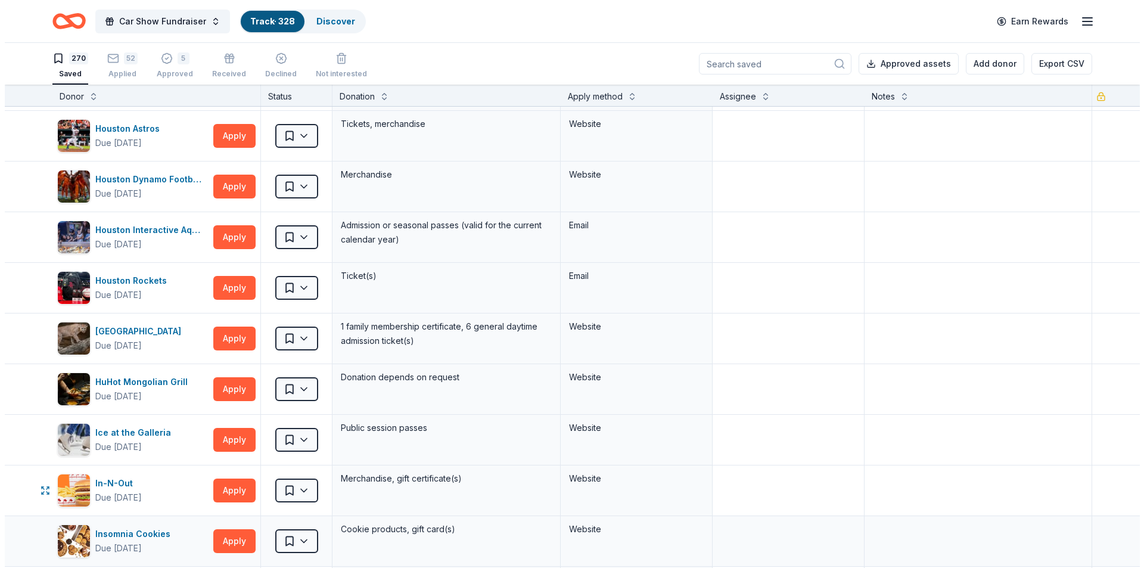
scroll to position [6157, 0]
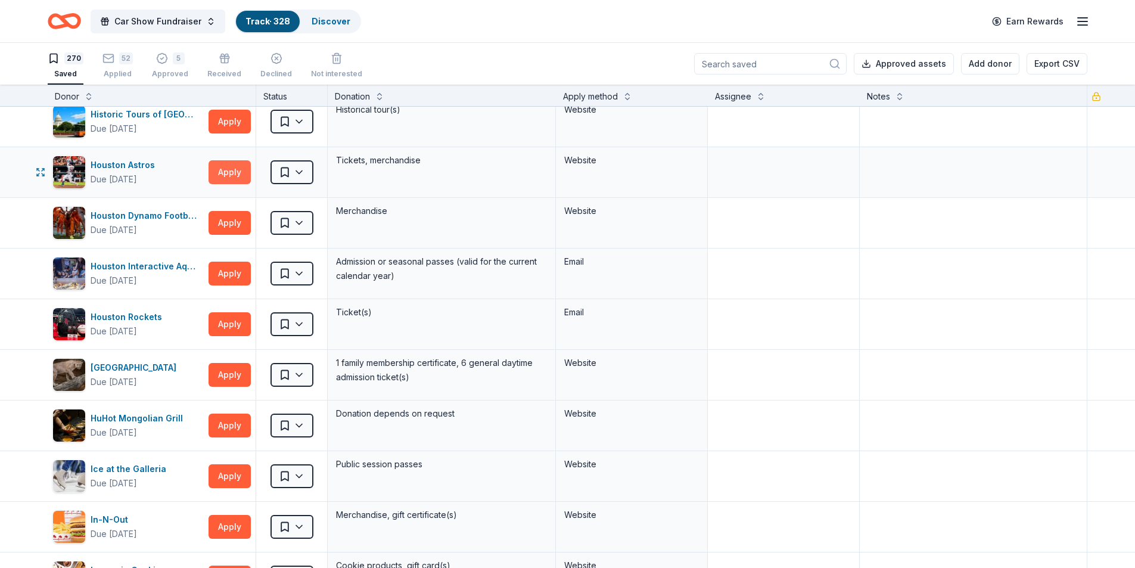
click at [233, 176] on button "Apply" at bounding box center [230, 172] width 42 height 24
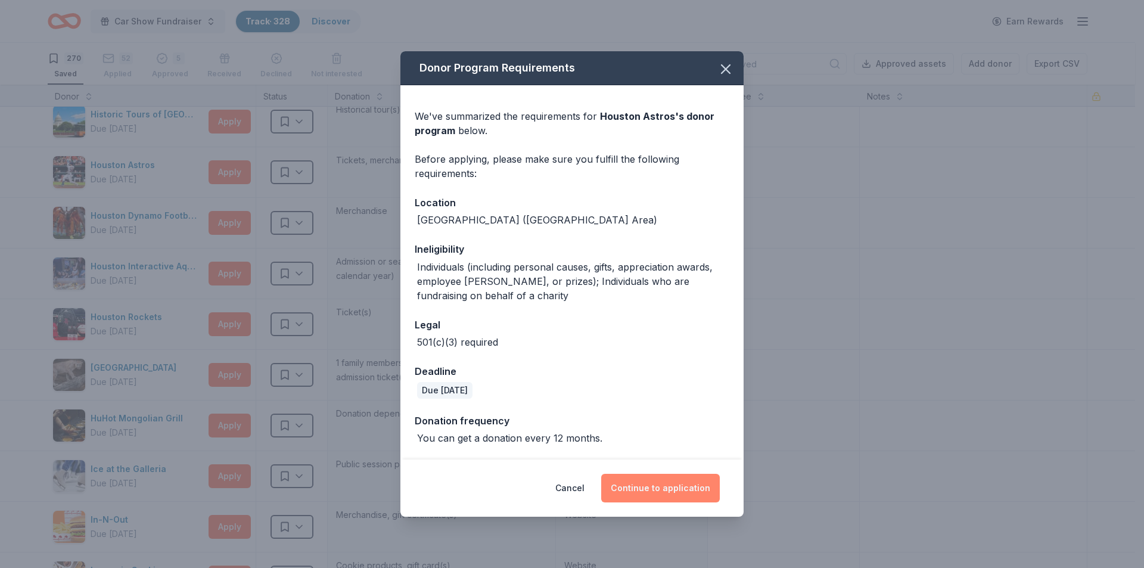
click at [638, 489] on button "Continue to application" at bounding box center [660, 488] width 119 height 29
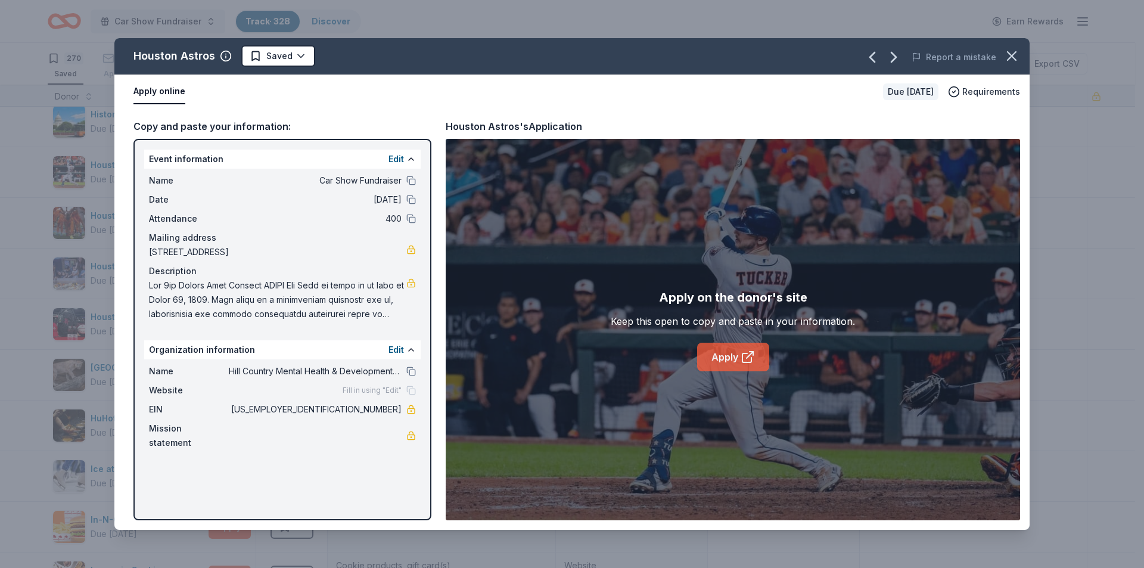
click at [730, 363] on link "Apply" at bounding box center [733, 357] width 72 height 29
